Goal: Find specific page/section: Find specific page/section

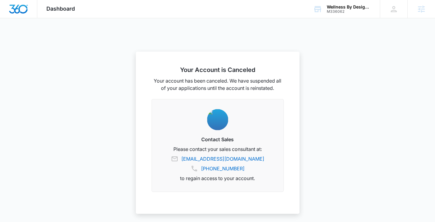
click at [61, 11] on span "Dashboard" at bounding box center [60, 8] width 29 height 6
click at [28, 10] on img "Dashboard" at bounding box center [18, 9] width 19 height 9
click at [51, 11] on span "Dashboard" at bounding box center [60, 8] width 29 height 6
click at [66, 10] on span "Dashboard" at bounding box center [60, 8] width 29 height 6
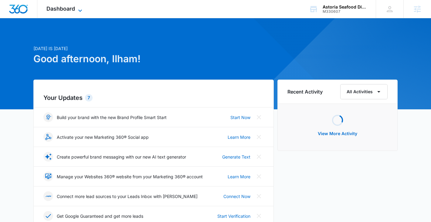
click at [60, 6] on span "Dashboard" at bounding box center [60, 8] width 29 height 6
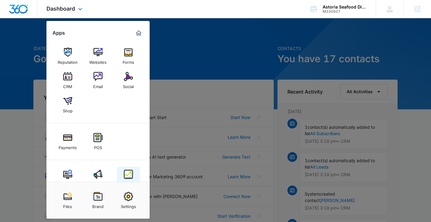
click at [126, 169] on link "Intelligence" at bounding box center [128, 178] width 23 height 23
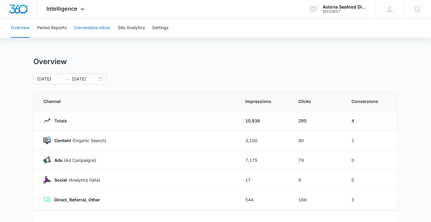
click at [102, 29] on button "Conversions Inbox" at bounding box center [92, 27] width 37 height 19
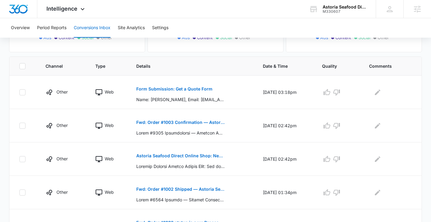
scroll to position [138, 0]
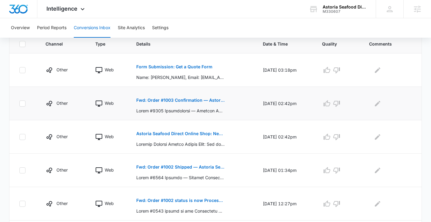
click at [176, 95] on button "Fwd: Order #1003 Confirmation — Astoria Seafood Direct Online Shop" at bounding box center [180, 100] width 88 height 15
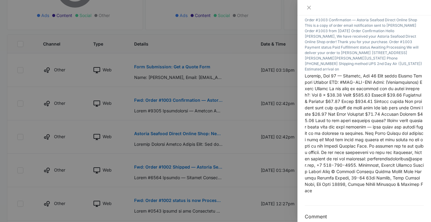
scroll to position [90, 0]
click at [230, 129] on div at bounding box center [215, 111] width 431 height 222
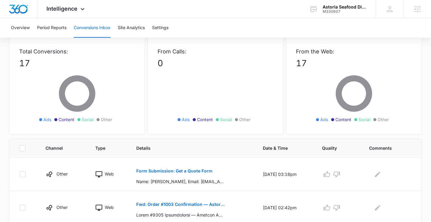
scroll to position [33, 0]
click at [348, 9] on div "M330607" at bounding box center [344, 11] width 44 height 4
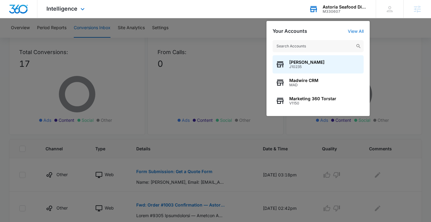
click at [311, 45] on input "text" at bounding box center [317, 46] width 91 height 12
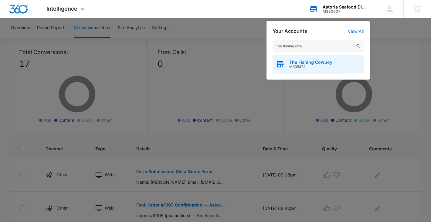
type input "the fishing cow"
click at [305, 69] on div "The Fishing Cowboy M335462" at bounding box center [317, 64] width 91 height 18
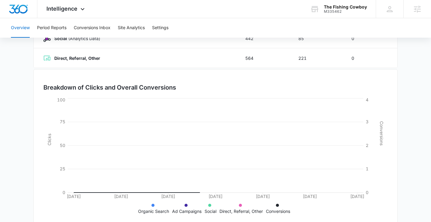
scroll to position [154, 0]
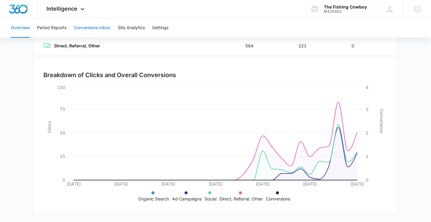
click at [81, 28] on button "Conversions Inbox" at bounding box center [92, 27] width 37 height 19
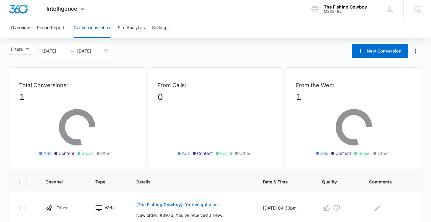
scroll to position [16, 0]
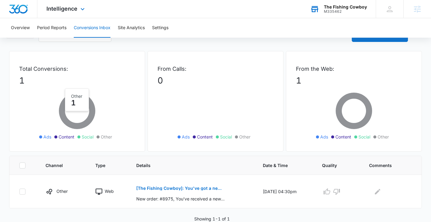
click at [342, 7] on div "The Fishing Cowboy" at bounding box center [345, 7] width 43 height 5
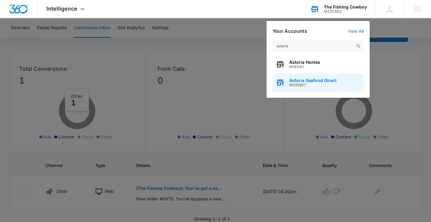
type input "astoria"
click at [309, 81] on span "Astoria Seafood Direct" at bounding box center [312, 80] width 47 height 5
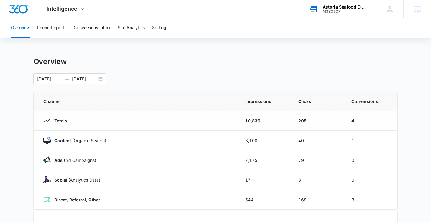
click at [64, 4] on div "Intelligence Apps Reputation Websites Forms CRM Email Social Shop Payments POS …" at bounding box center [66, 9] width 58 height 18
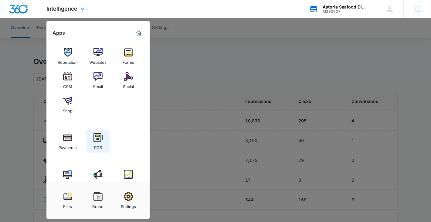
scroll to position [15, 0]
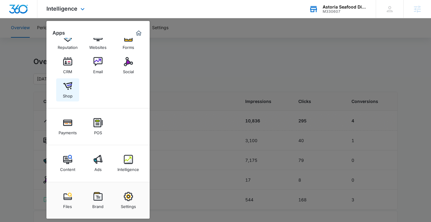
click at [69, 83] on img at bounding box center [67, 85] width 9 height 9
